Goal: Transaction & Acquisition: Purchase product/service

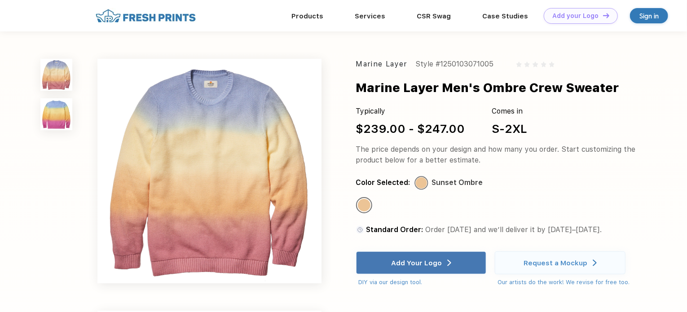
drag, startPoint x: 226, startPoint y: 91, endPoint x: 291, endPoint y: 49, distance: 77.5
click at [291, 48] on div "Marine Layer Style #1250103071005 Marine Layer Men's Ombre Crew Sweater Typical…" at bounding box center [343, 296] width 687 height 531
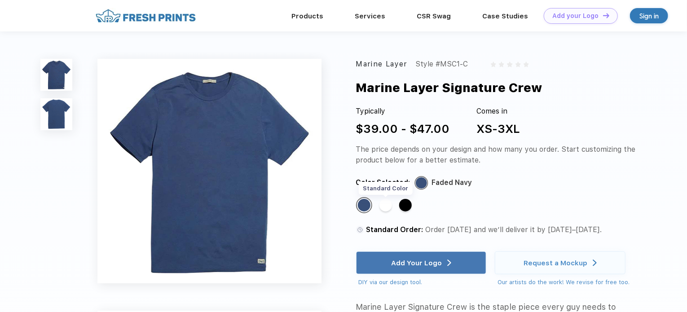
click at [384, 204] on div "Standard Color" at bounding box center [386, 205] width 13 height 13
